Goal: Task Accomplishment & Management: Manage account settings

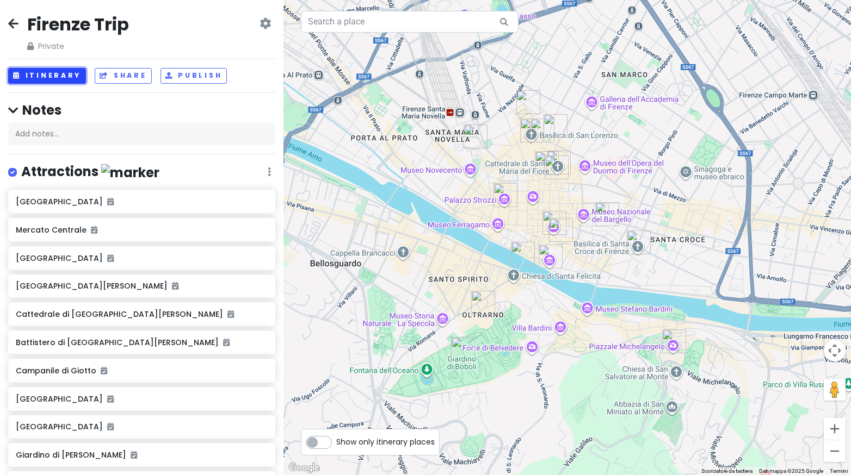
click at [71, 69] on button "Itinerary" at bounding box center [47, 76] width 78 height 16
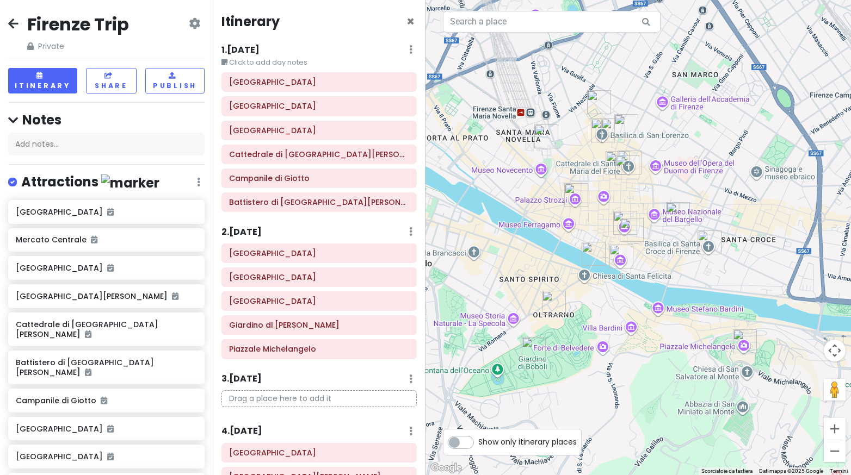
click at [668, 208] on img "Via della Vigna Vecchia, 8" at bounding box center [677, 214] width 33 height 33
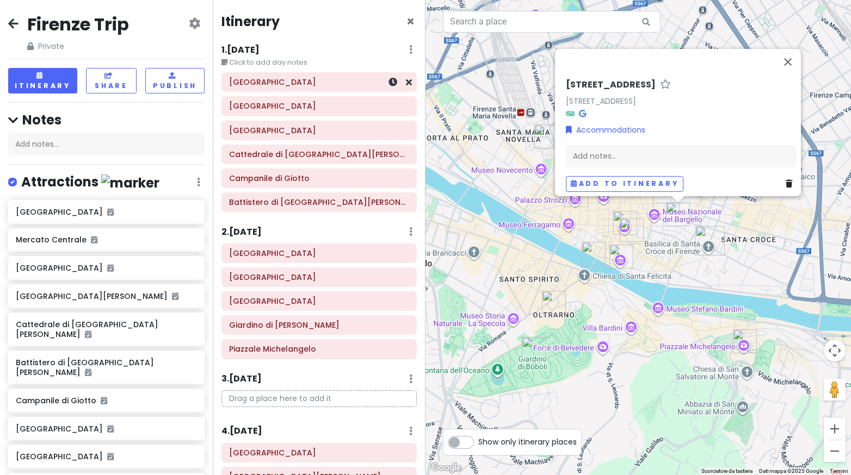
click at [330, 91] on div "[GEOGRAPHIC_DATA]" at bounding box center [319, 82] width 194 height 18
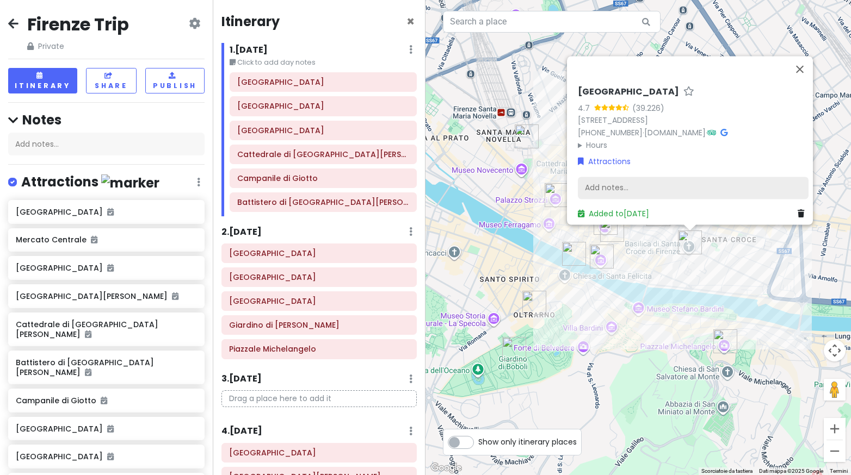
click at [588, 189] on div "Add notes..." at bounding box center [693, 188] width 231 height 23
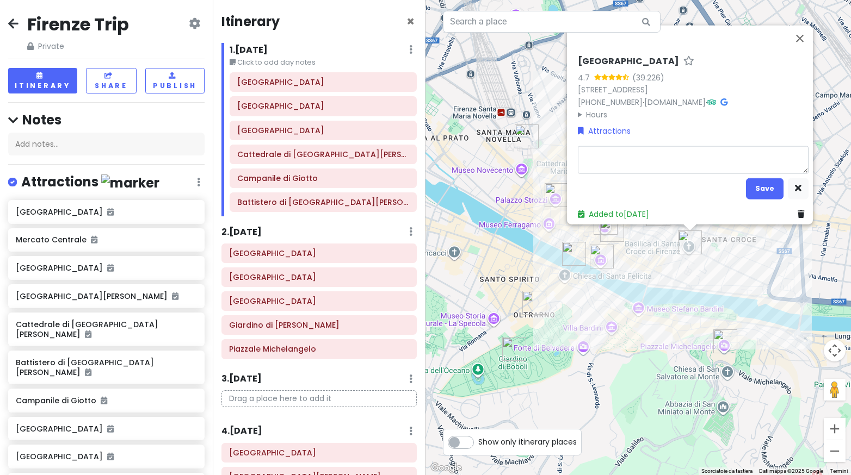
type textarea "x"
type textarea "b"
type textarea "x"
type textarea "bi"
type textarea "x"
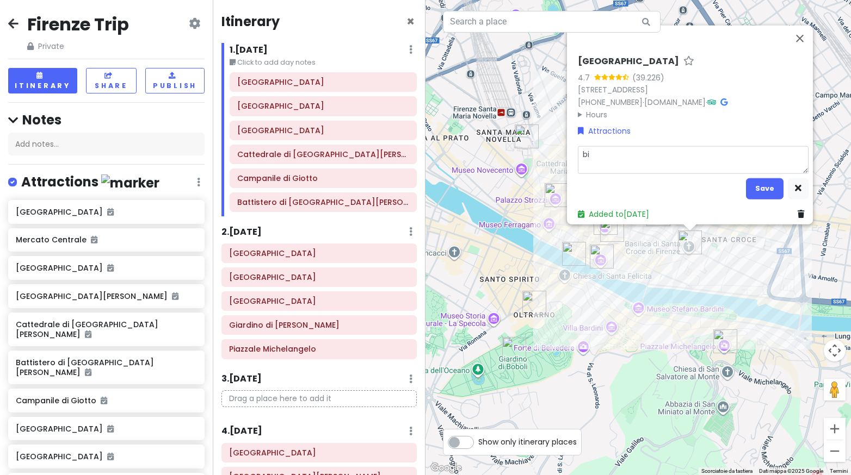
type textarea "big"
type textarea "x"
type textarea "bigl"
type textarea "x"
type textarea "bigli"
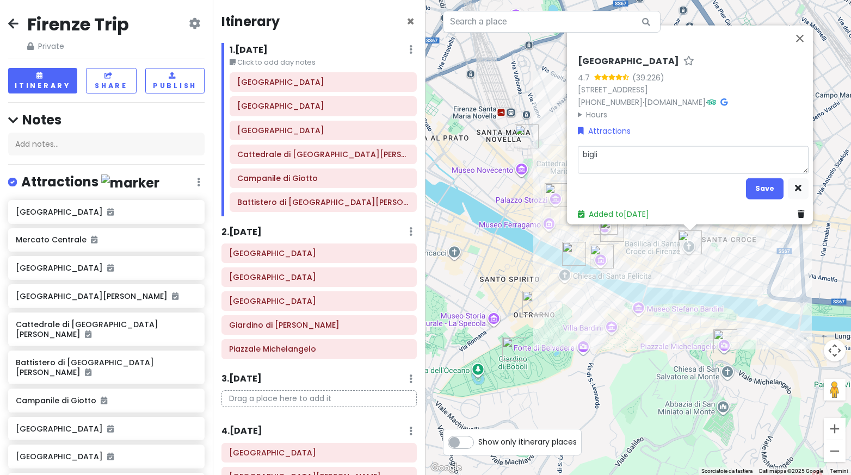
type textarea "x"
type textarea "biglit"
type textarea "x"
type textarea "biglitt"
type textarea "x"
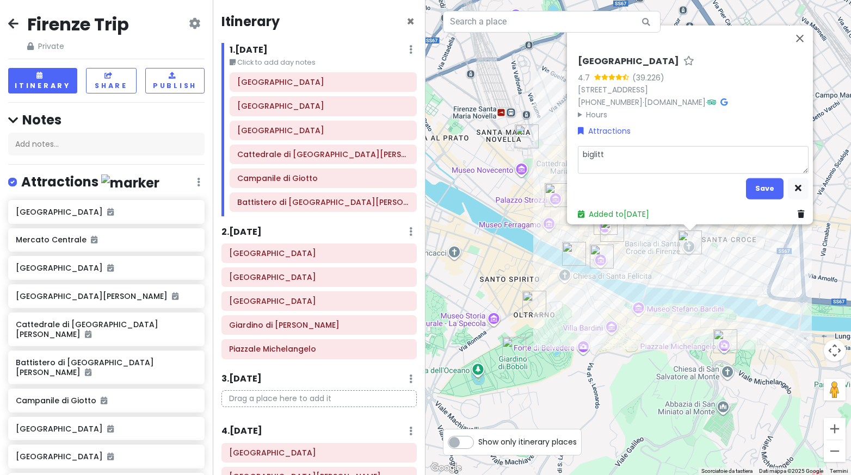
type textarea "biglitti"
type textarea "x"
type textarea "biglitti"
type textarea "x"
type textarea "biglitti p"
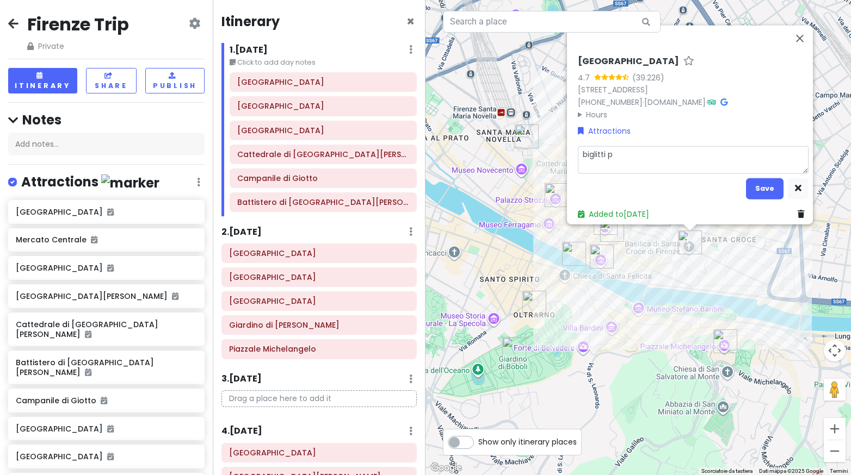
type textarea "x"
type textarea "biglitti pr"
type textarea "x"
type textarea "biglitti pre"
type textarea "x"
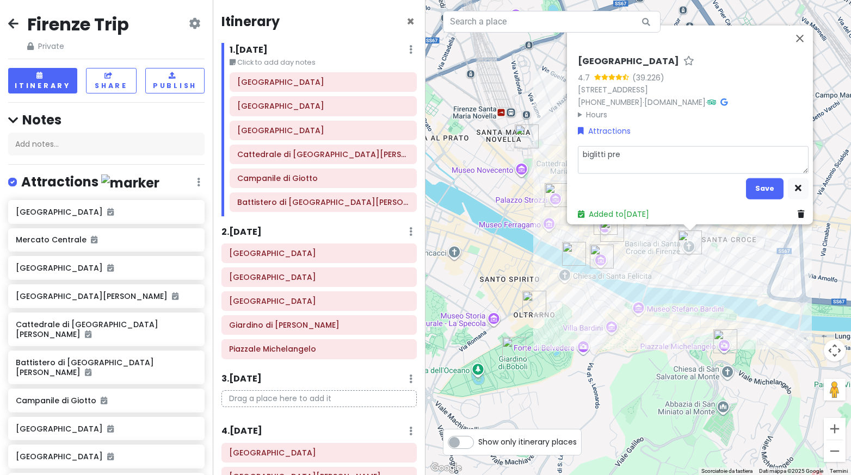
type textarea "biglitti pres"
type textarea "x"
type textarea "biglitti presi"
type textarea "x"
type textarea "biglitti presi"
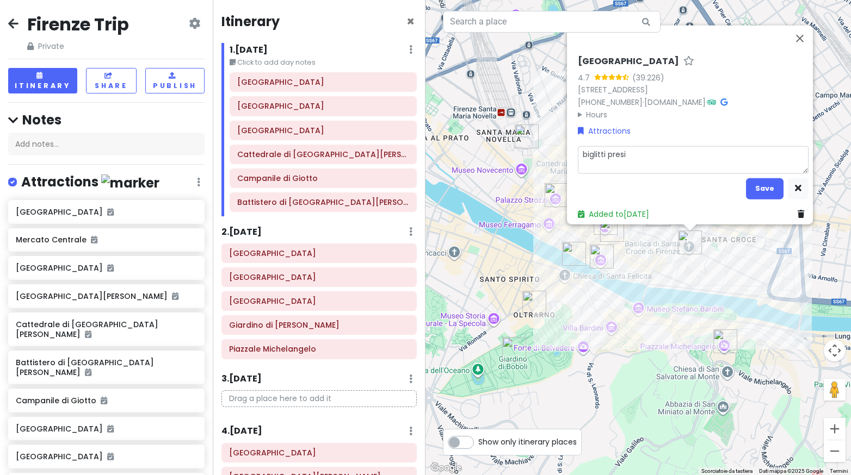
type textarea "x"
type textarea "biglitti presi"
type textarea "x"
type textarea "biglitti pres"
type textarea "x"
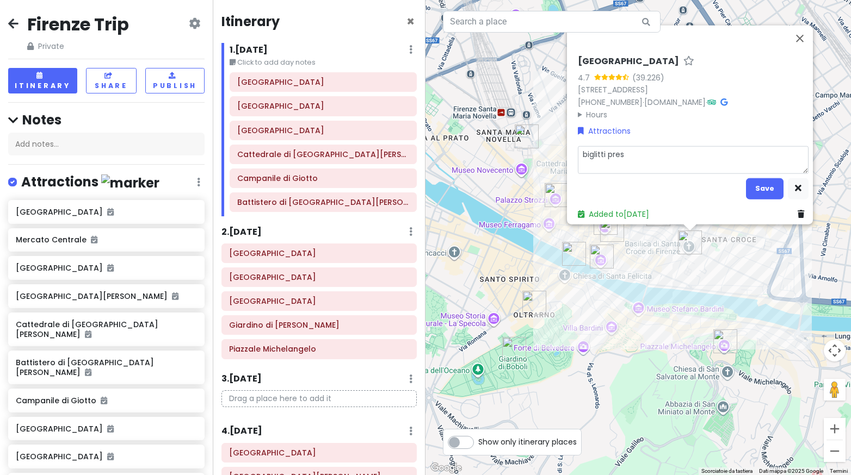
type textarea "biglitti pre"
type textarea "x"
type textarea "biglitti pr"
type textarea "x"
type textarea "biglitti p"
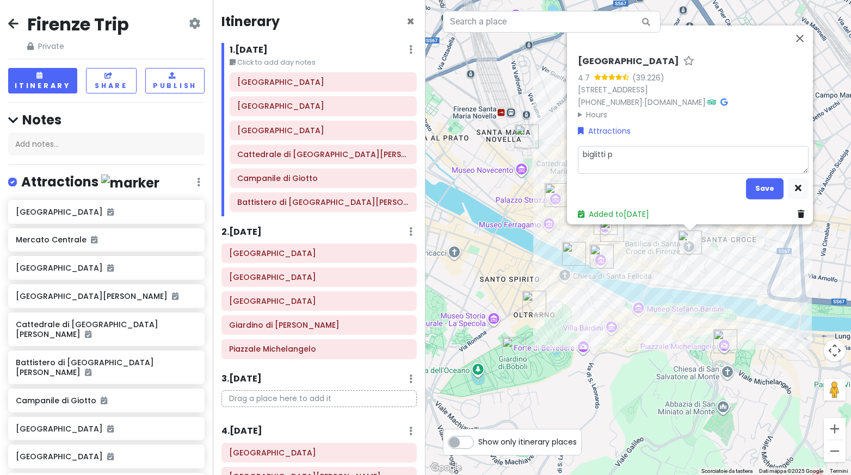
type textarea "x"
type textarea "biglitti"
type textarea "x"
type textarea "biglitti"
type textarea "x"
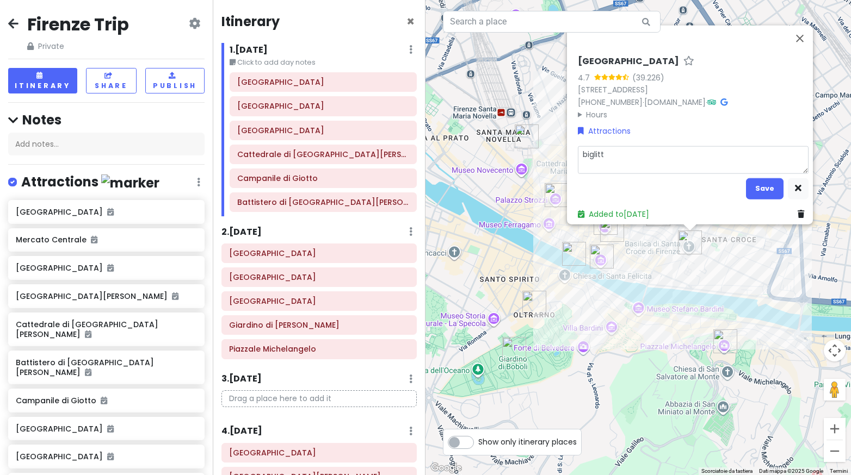
type textarea "biglit"
type textarea "x"
type textarea "bigli"
type textarea "x"
type textarea "bigl"
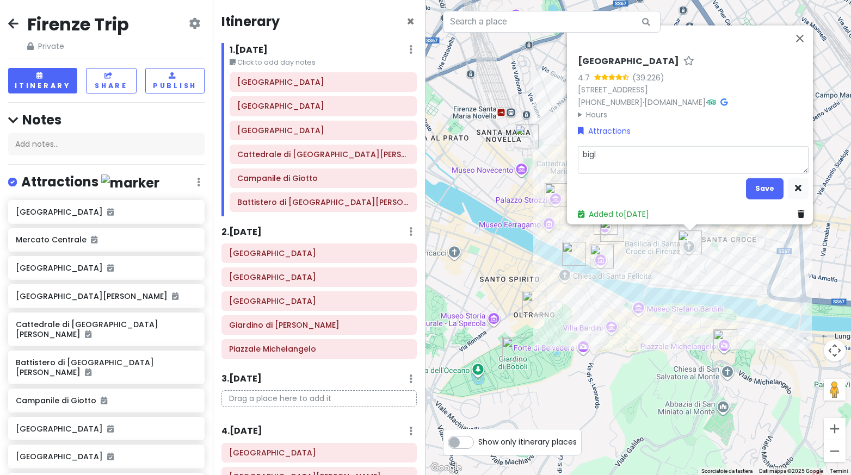
type textarea "x"
type textarea "bigli"
type textarea "x"
type textarea "biglie"
type textarea "x"
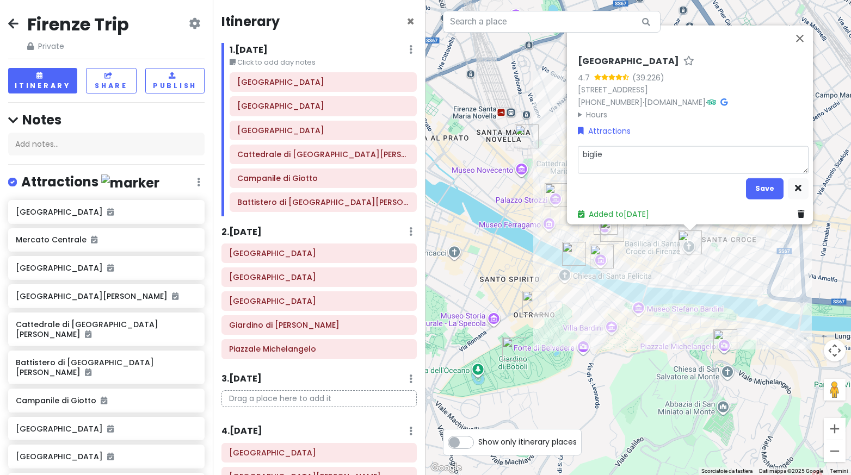
type textarea "bigliet"
type textarea "x"
type textarea "bigliett"
type textarea "x"
type textarea "biglietti"
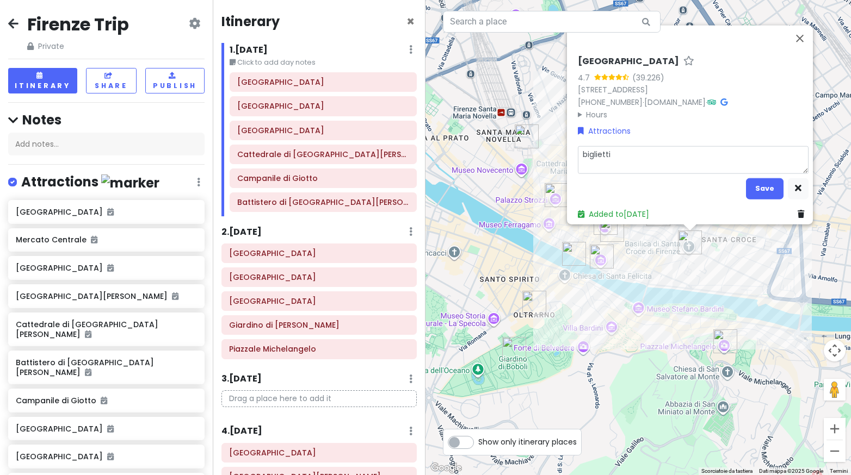
type textarea "x"
type textarea "biglietti"
type textarea "x"
type textarea "biglietti p"
type textarea "x"
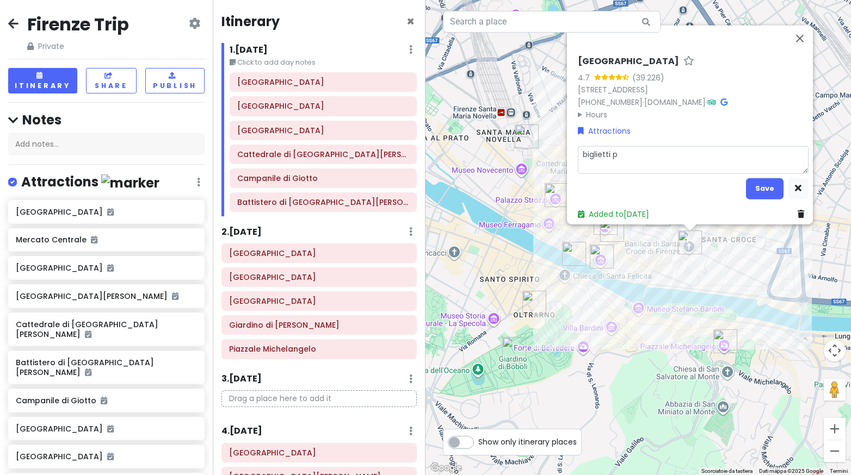
type textarea "biglietti pr"
type textarea "x"
type textarea "biglietti pre"
type textarea "x"
type textarea "biglietti pres"
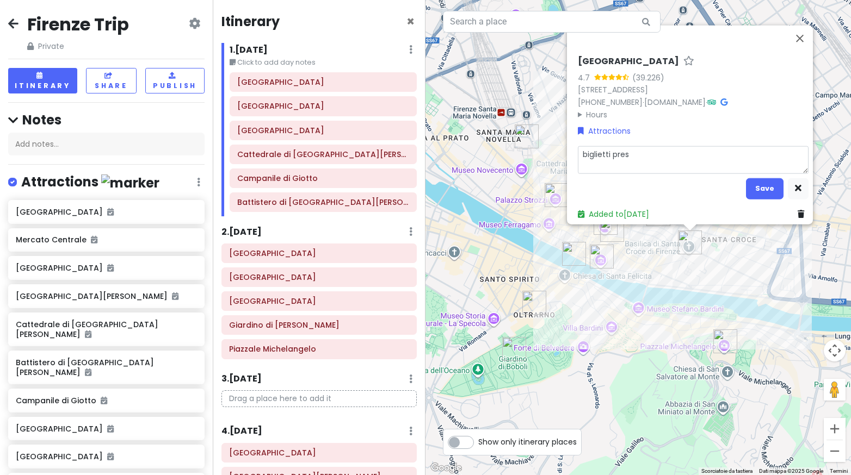
type textarea "x"
type textarea "biglietti presi"
type textarea "x"
type textarea "biglietti presi"
type textarea "x"
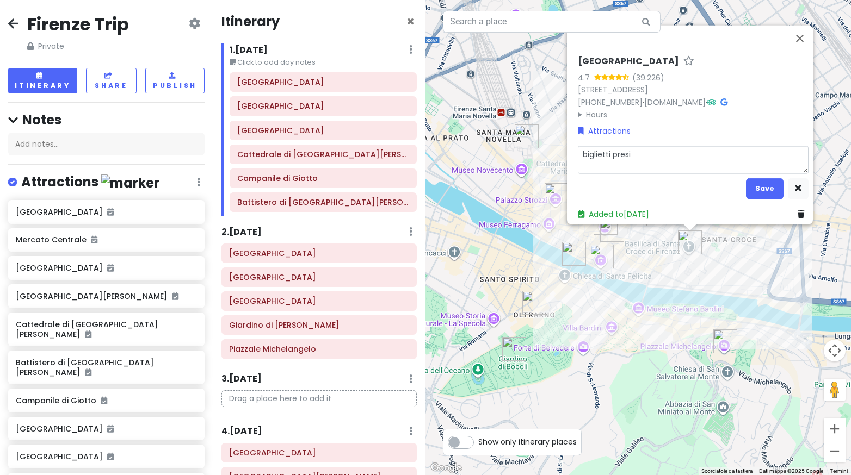
type textarea "biglietti presi o"
type textarea "x"
type textarea "biglietti presi or"
type textarea "x"
type textarea "biglietti presi ore"
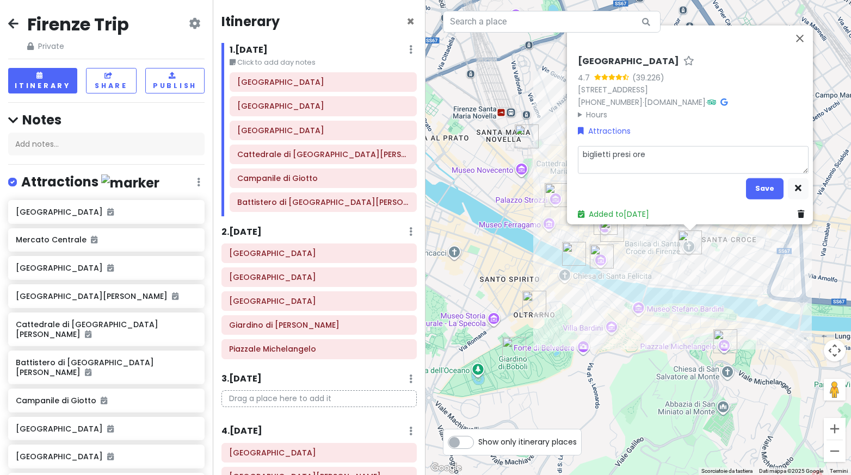
type textarea "x"
type textarea "biglietti presi ore 1"
type textarea "x"
type textarea "biglietti presi ore 11"
type textarea "x"
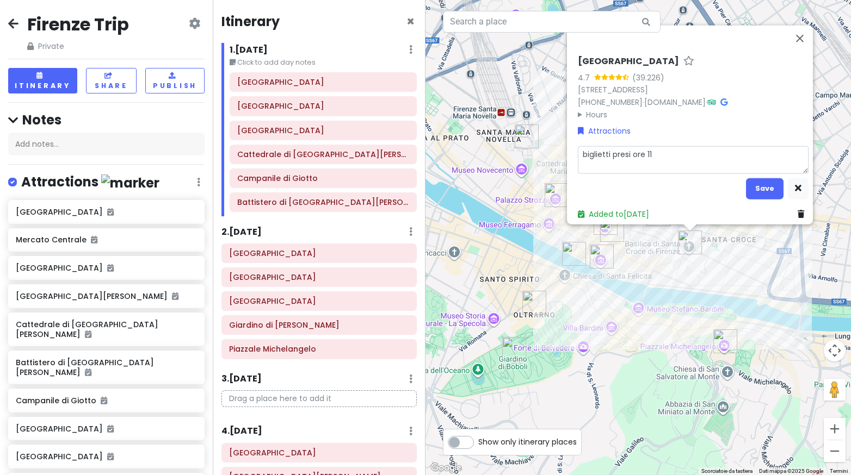
type textarea "biglietti presi ore 11:"
type textarea "x"
type textarea "biglietti presi ore 11:0"
type textarea "x"
type textarea "biglietti presi ore 11:00"
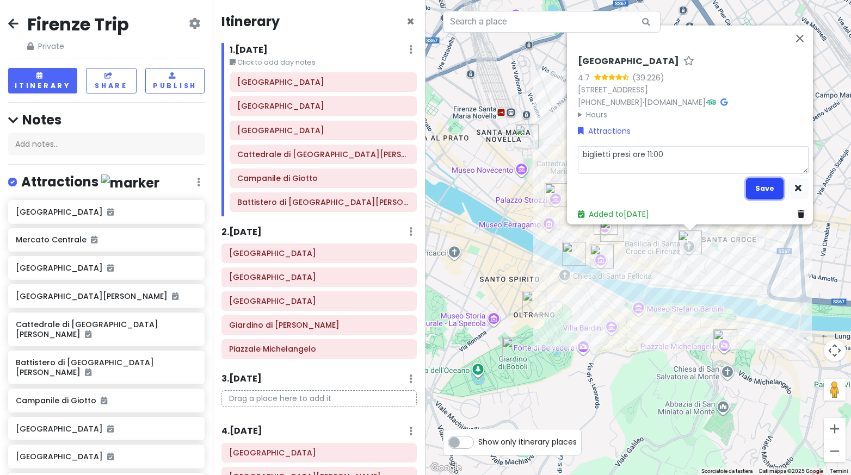
click at [766, 186] on button "Save" at bounding box center [765, 188] width 38 height 21
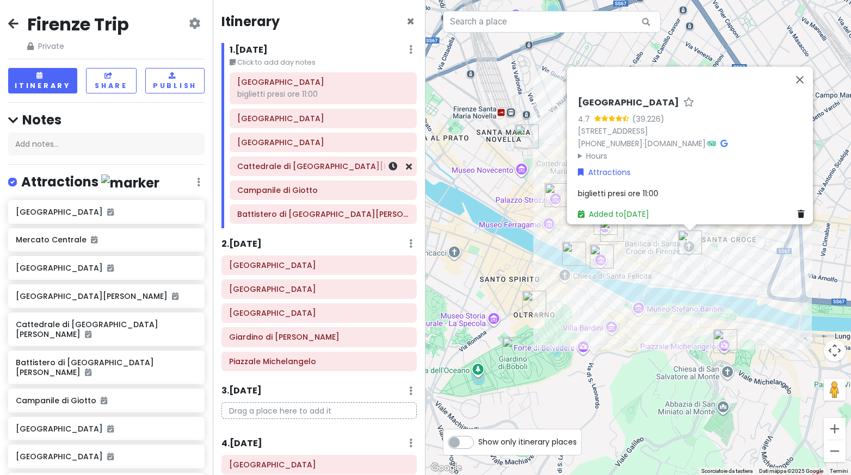
click at [319, 166] on h6 "Cattedrale di [GEOGRAPHIC_DATA][PERSON_NAME]" at bounding box center [323, 167] width 172 height 10
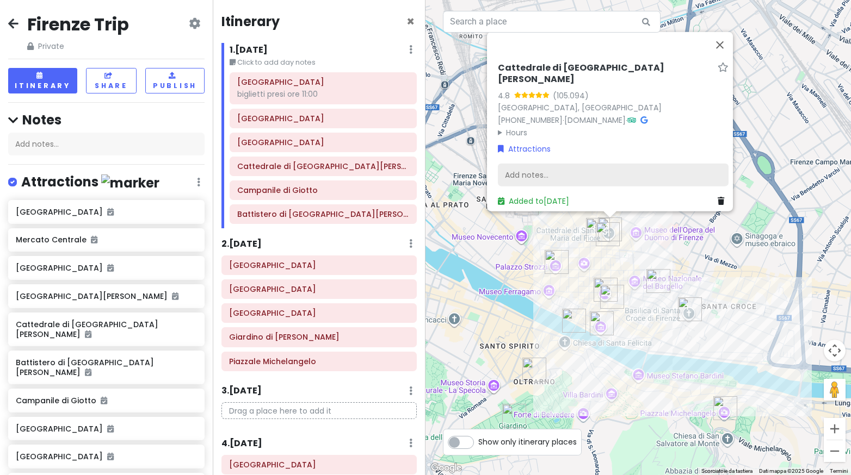
click at [519, 169] on div "Add notes..." at bounding box center [613, 175] width 231 height 23
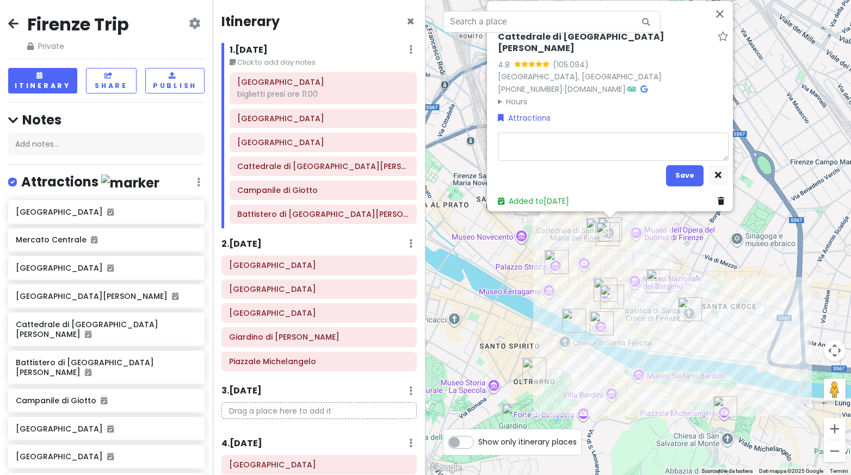
type textarea "x"
type textarea "b"
type textarea "x"
type textarea "bi"
type textarea "x"
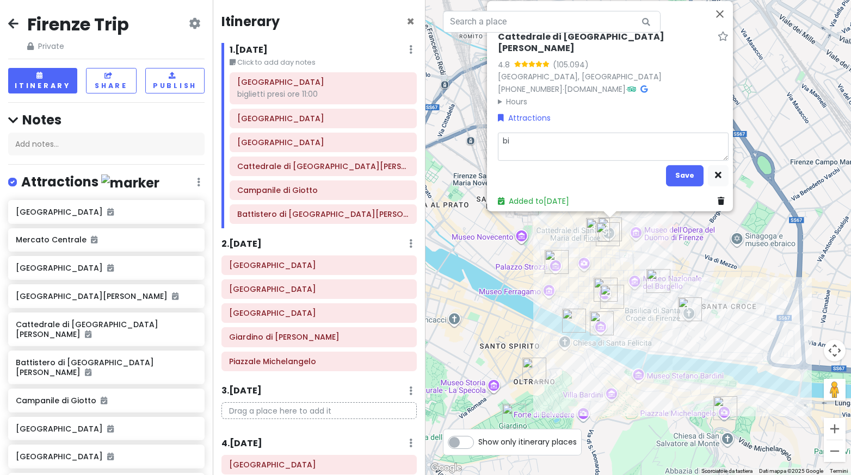
type textarea "big"
type textarea "x"
type textarea "bigl"
type textarea "x"
type textarea "biglie"
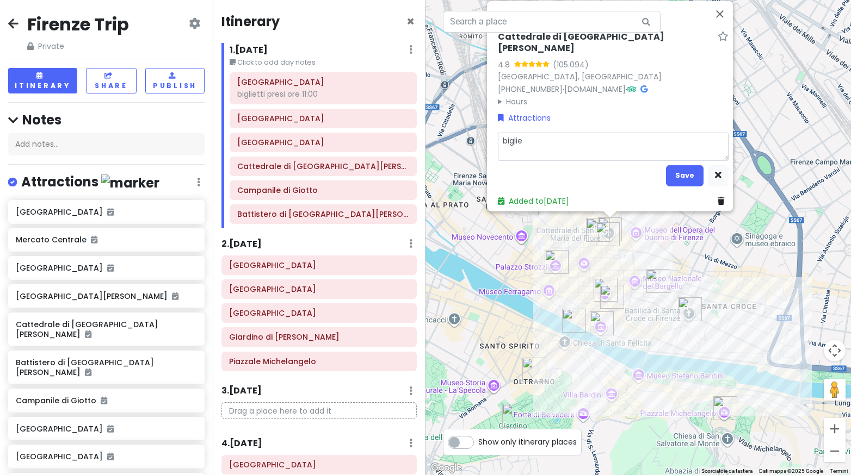
type textarea "x"
type textarea "bigliet"
type textarea "x"
type textarea "biglietti"
type textarea "x"
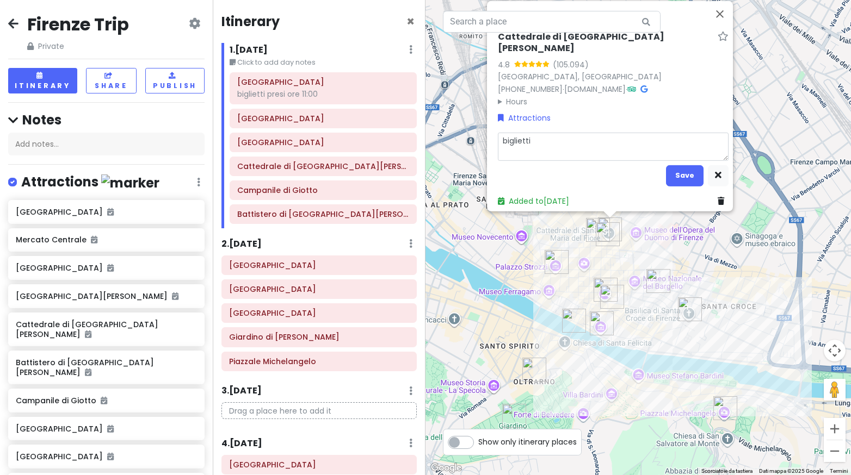
type textarea "biglietti"
type textarea "x"
type textarea "biglietti p"
type textarea "x"
type textarea "biglietti pr"
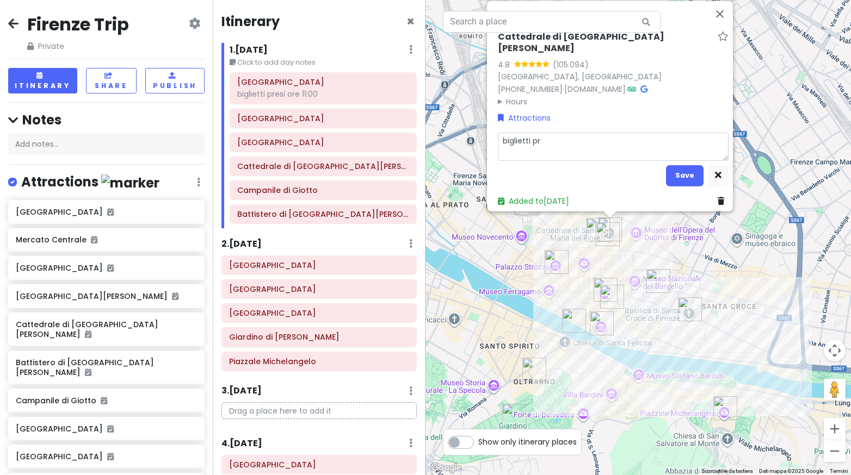
type textarea "x"
type textarea "biglietti pre"
type textarea "x"
type textarea "biglietti pres"
type textarea "x"
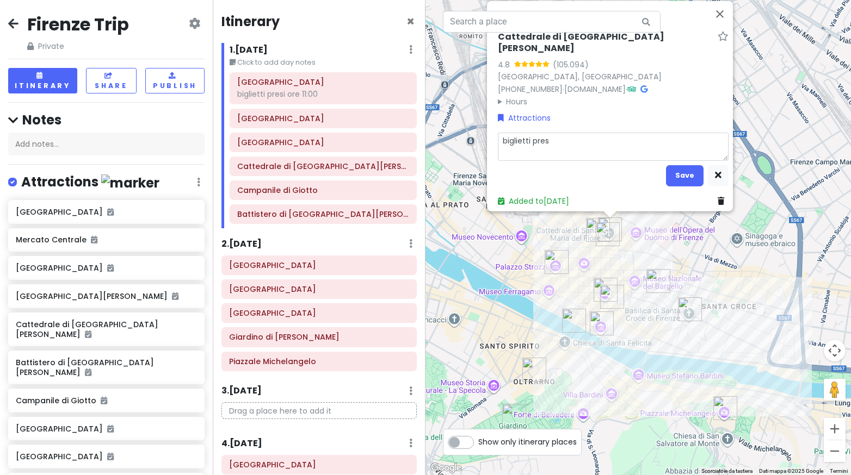
type textarea "biglietti presi"
type textarea "x"
type textarea "biglietti presi a"
type textarea "x"
type textarea "biglietti presi al"
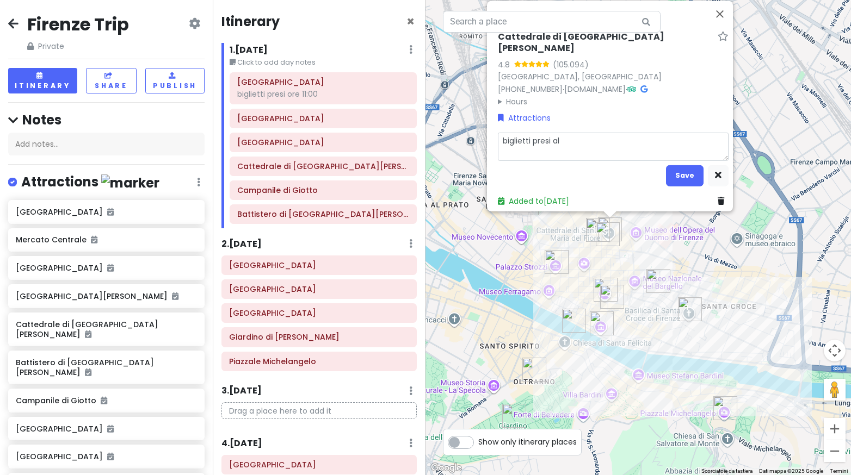
type textarea "x"
type textarea "biglietti presi all"
type textarea "x"
type textarea "biglietti presi alle"
type textarea "x"
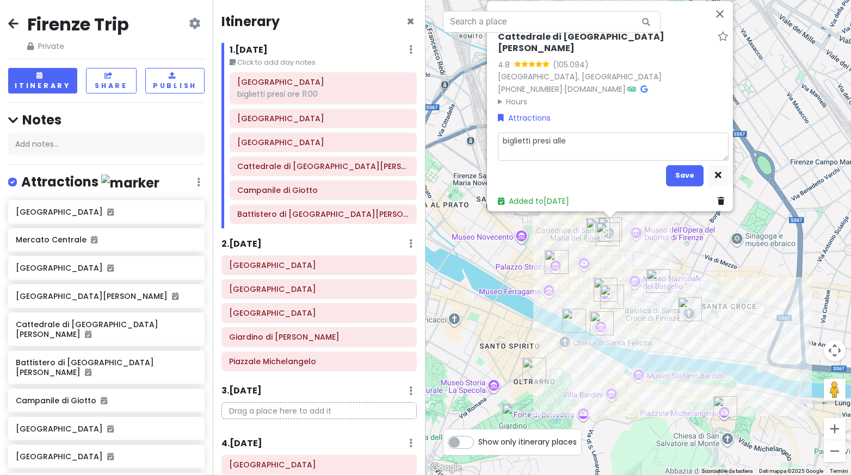
type textarea "biglietti presi alle"
type textarea "x"
type textarea "biglietti presi alle 1"
type textarea "x"
type textarea "biglietti presi alle 15"
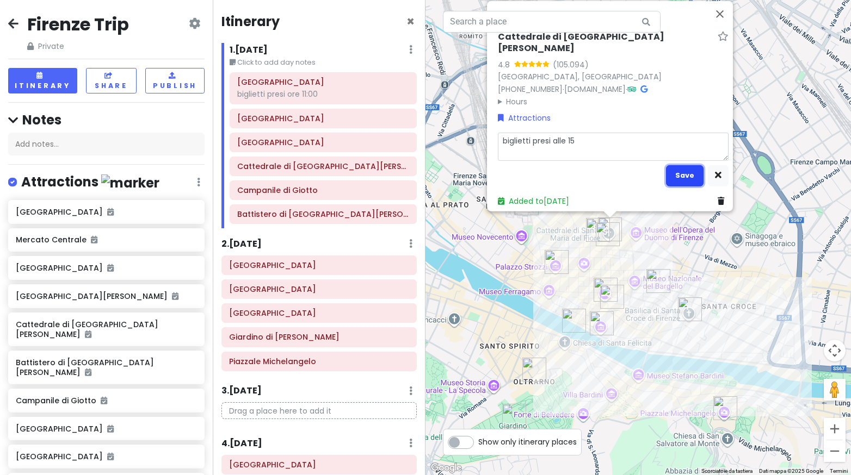
click at [680, 175] on button "Save" at bounding box center [685, 175] width 38 height 21
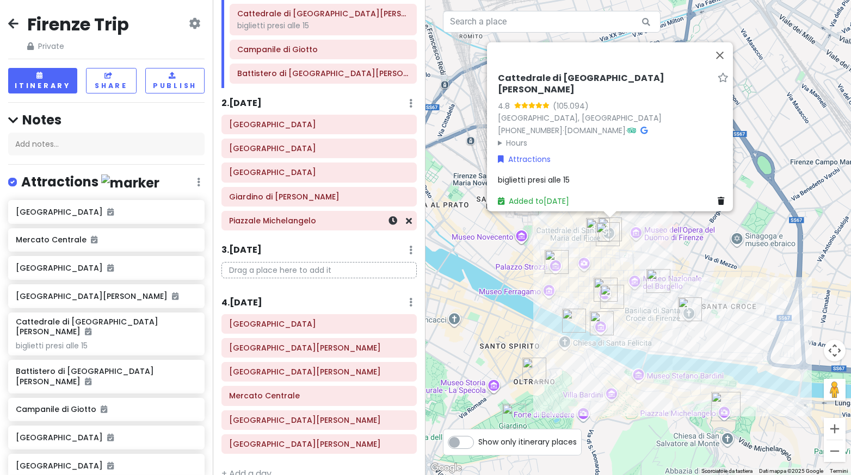
scroll to position [163, 0]
